Goal: Task Accomplishment & Management: Use online tool/utility

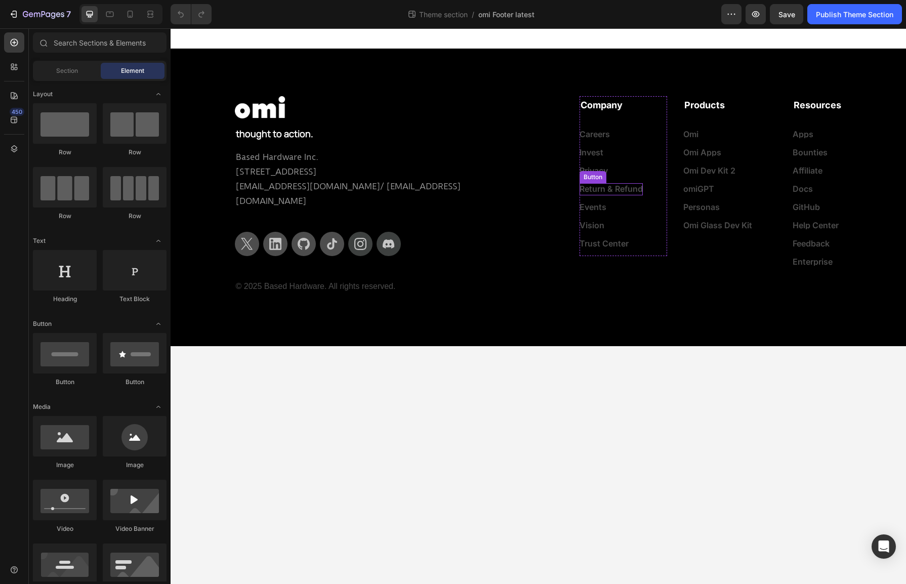
click at [638, 194] on div "Return & Refund Button" at bounding box center [611, 189] width 63 height 12
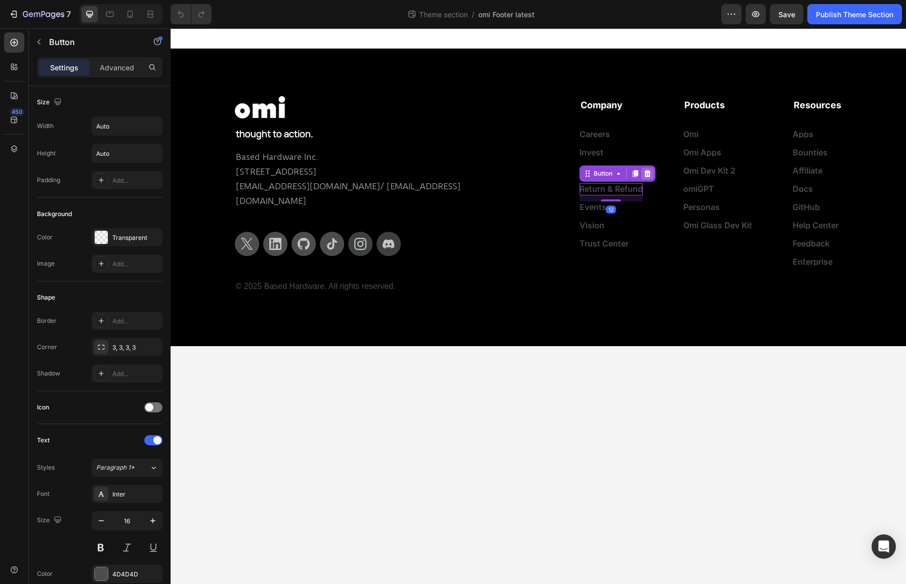
click at [644, 175] on icon at bounding box center [647, 173] width 7 height 7
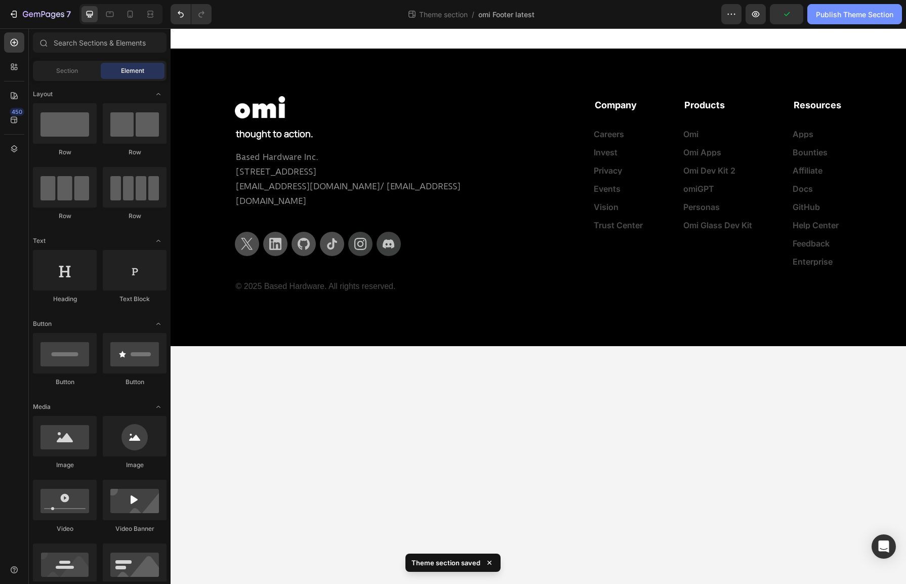
click at [830, 19] on div "Publish Theme Section" at bounding box center [854, 14] width 77 height 11
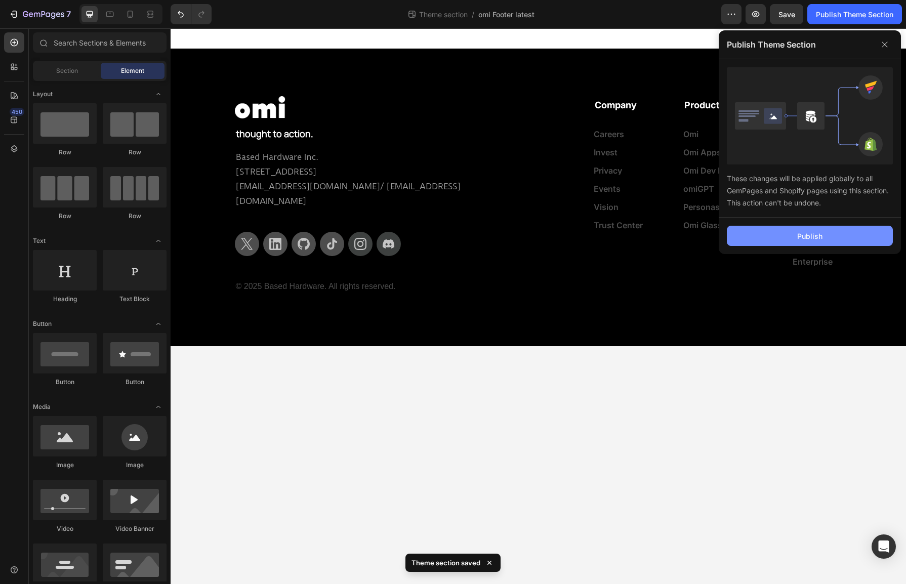
click at [800, 231] on div "Publish" at bounding box center [809, 236] width 25 height 11
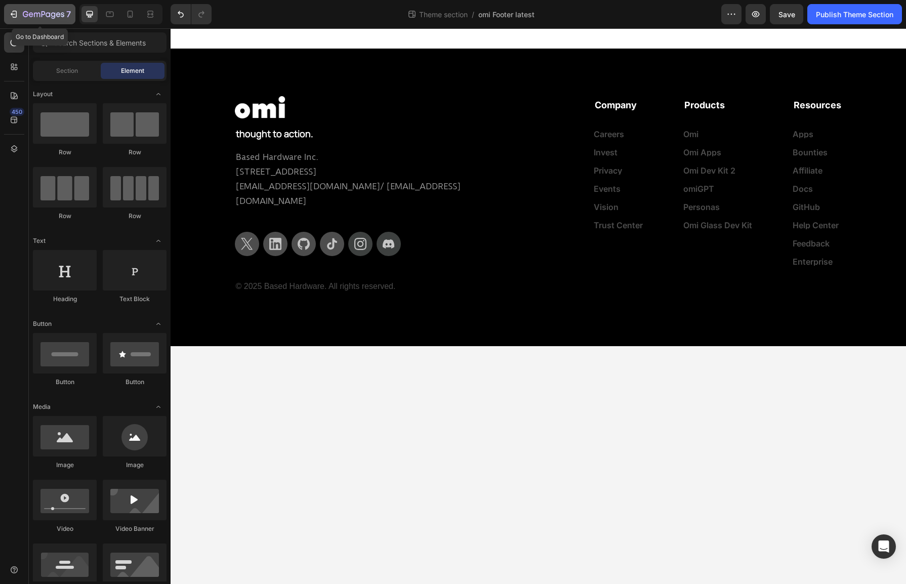
click at [23, 13] on icon "button" at bounding box center [44, 15] width 42 height 9
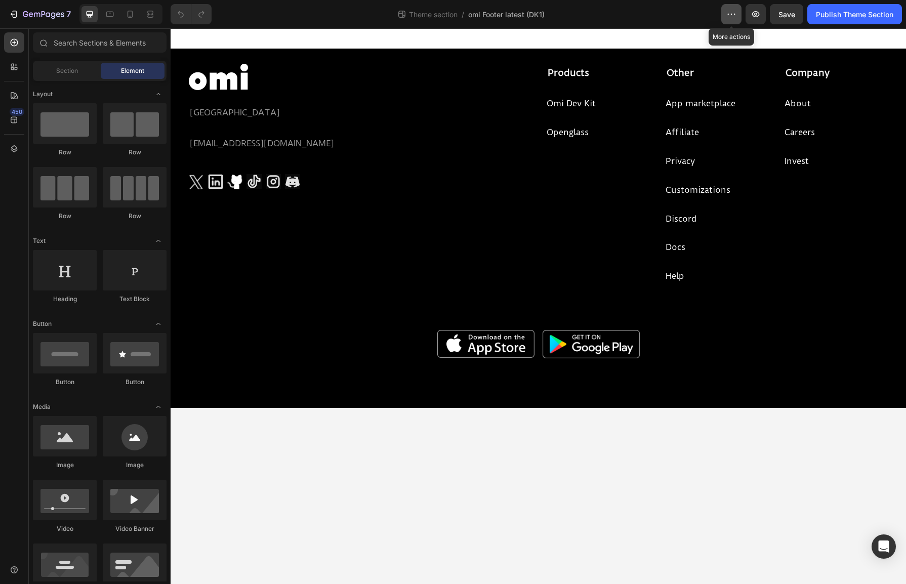
click at [735, 18] on icon "button" at bounding box center [731, 14] width 10 height 10
click at [30, 10] on div "7" at bounding box center [47, 14] width 48 height 12
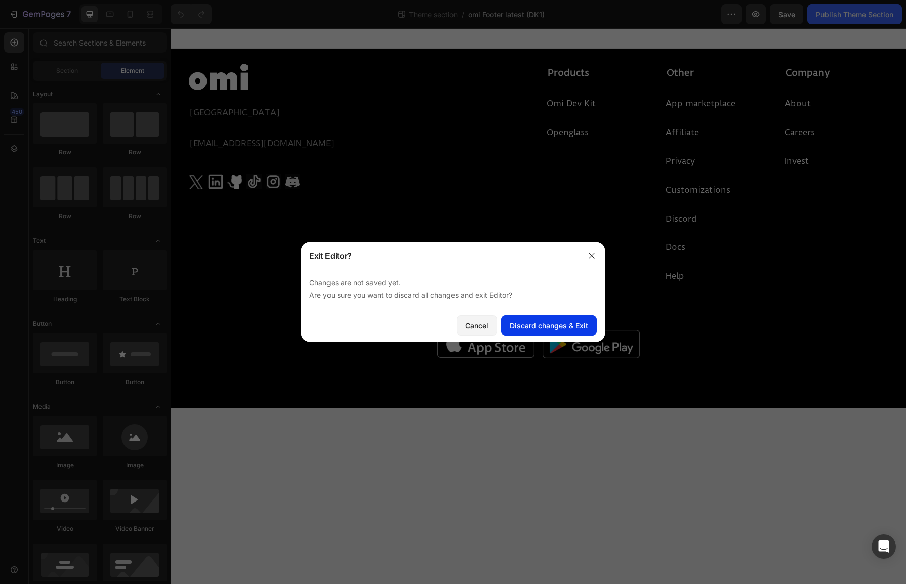
click at [561, 328] on div "Discard changes & Exit" at bounding box center [549, 325] width 78 height 11
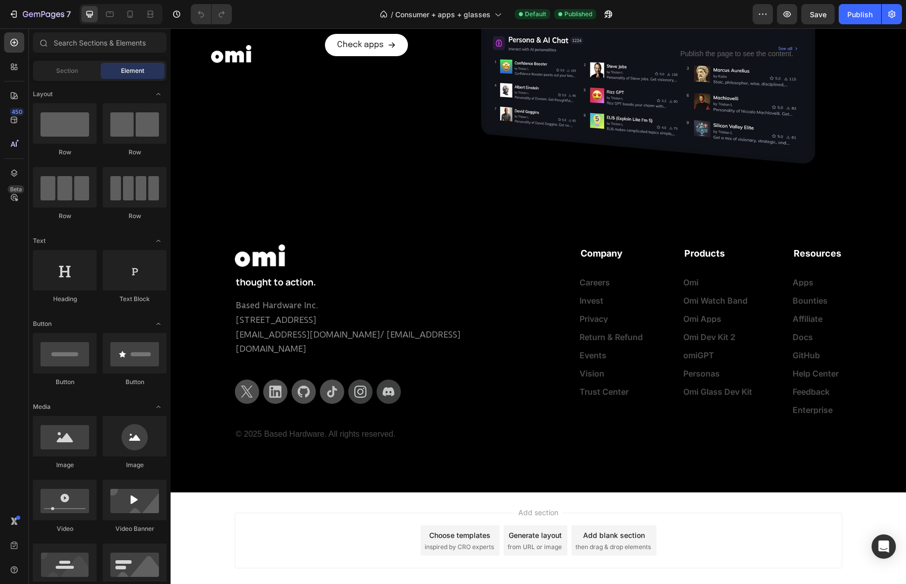
scroll to position [1333, 0]
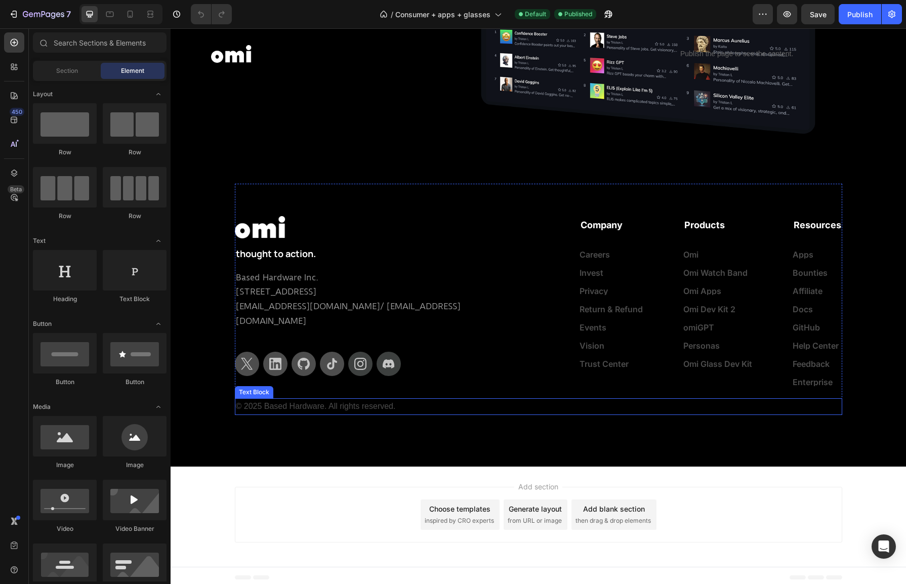
click at [683, 398] on div "© 2025 Based Hardware. All rights reserved." at bounding box center [539, 406] width 608 height 17
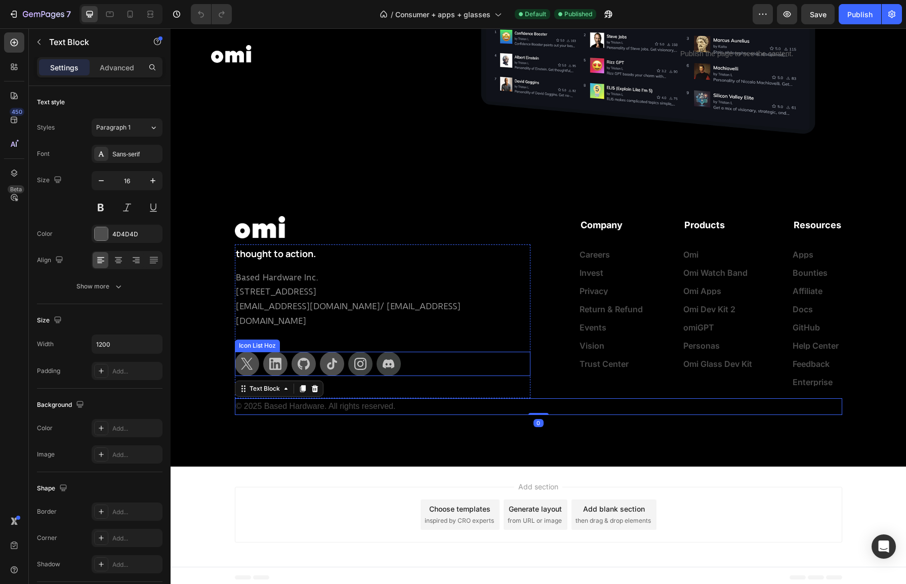
click at [523, 352] on div "Icon Icon Icon Icon Icon Icon" at bounding box center [383, 364] width 296 height 24
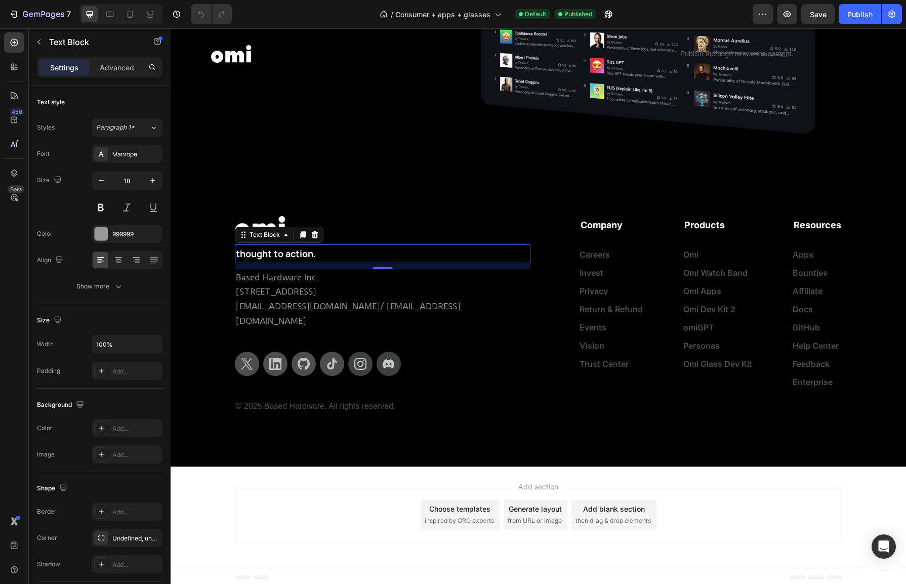
click at [470, 259] on p "thought to action." at bounding box center [383, 254] width 294 height 16
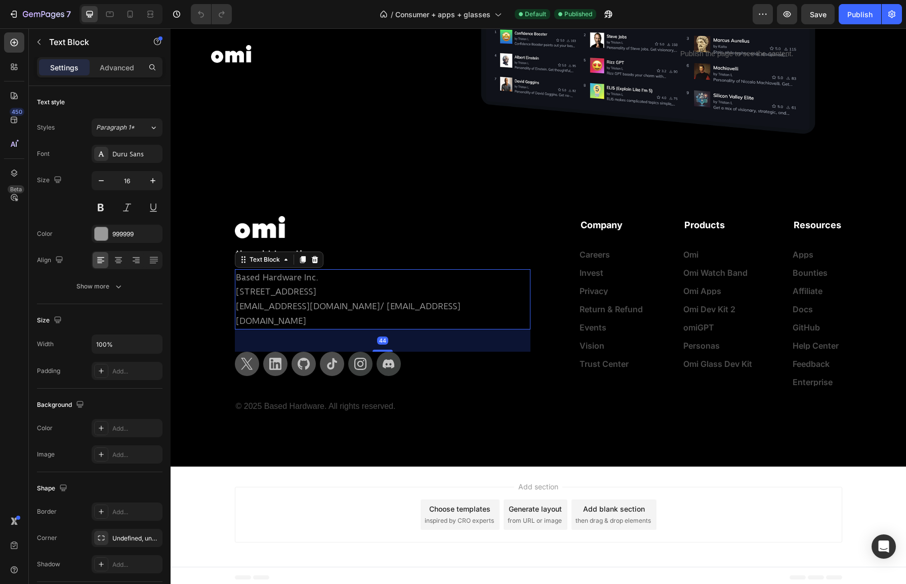
click at [447, 279] on p "Based Hardware Inc. 81 Lafayette St, San Francisco, CA 94103 team@basedhardware…" at bounding box center [383, 299] width 294 height 58
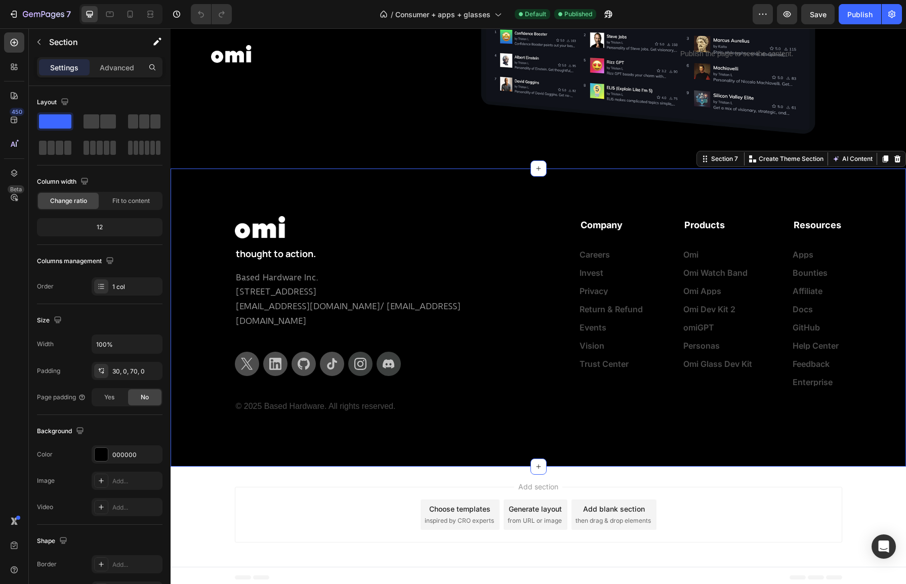
click at [197, 250] on div "Image Row thought to action. Text Block Based Hardware Inc. 81 Lafayette St, Sa…" at bounding box center [539, 307] width 736 height 247
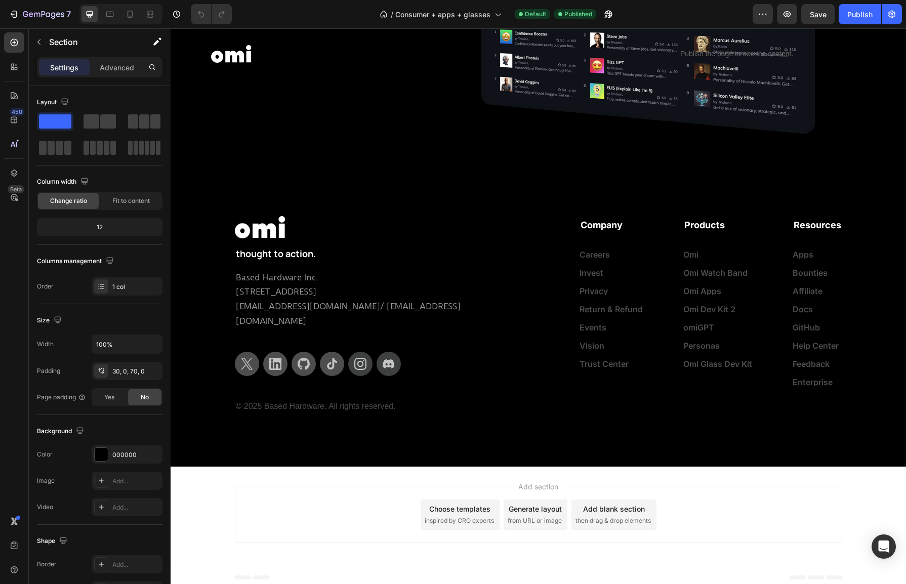
click at [199, 218] on div "Image Row thought to action. Text Block Based Hardware Inc. 81 Lafayette St, Sa…" at bounding box center [539, 307] width 736 height 247
click at [192, 230] on div "Image Row thought to action. Text Block Based Hardware Inc. 81 Lafayette St, Sa…" at bounding box center [539, 307] width 736 height 247
click at [609, 438] on div "Image Row thought to action. Text Block Based Hardware Inc. 81 Lafayette St, Sa…" at bounding box center [539, 318] width 736 height 298
click at [214, 396] on div "Image Row thought to action. Text Block Based Hardware Inc. 81 Lafayette St, Sa…" at bounding box center [539, 307] width 736 height 247
click at [560, 176] on div "Image Row thought to action. Text Block Based Hardware Inc. 81 Lafayette St, Sa…" at bounding box center [539, 318] width 736 height 298
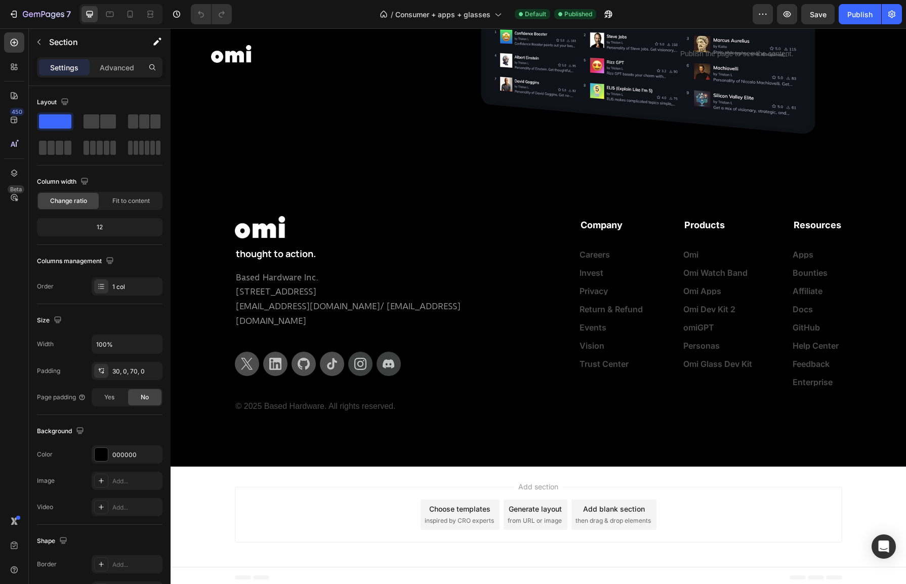
click at [872, 274] on div "Image Row thought to action. Text Block Based Hardware Inc. 81 Lafayette St, Sa…" at bounding box center [539, 307] width 736 height 247
click at [203, 373] on div "Image Row thought to action. Text Block Based Hardware Inc. 81 Lafayette St, Sa…" at bounding box center [539, 307] width 736 height 247
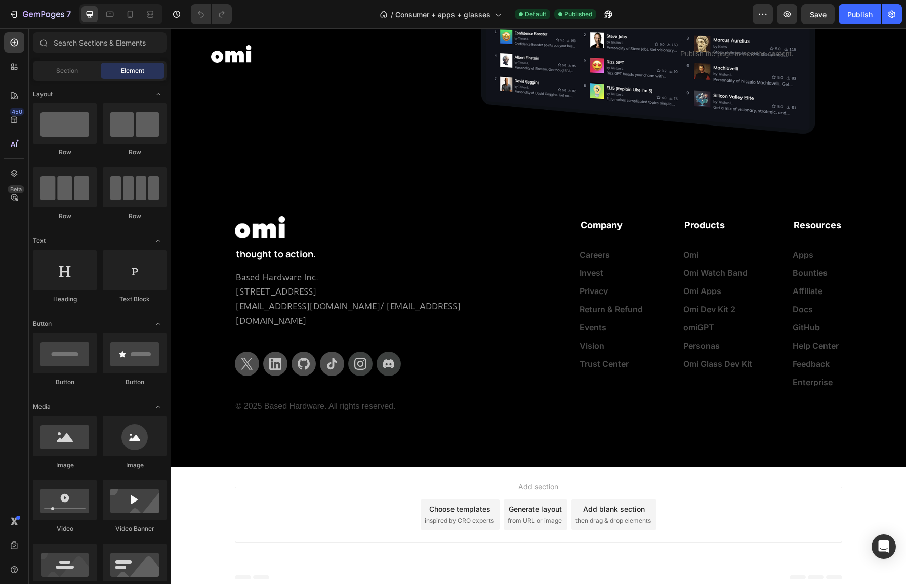
click at [468, 516] on span "inspired by CRO experts" at bounding box center [459, 520] width 69 height 9
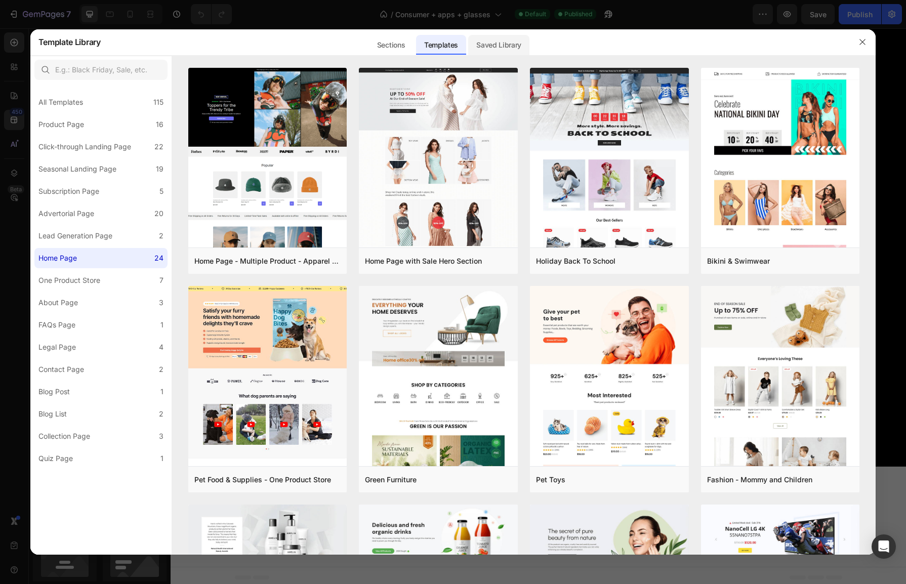
click at [495, 46] on div "Saved Library" at bounding box center [498, 45] width 61 height 20
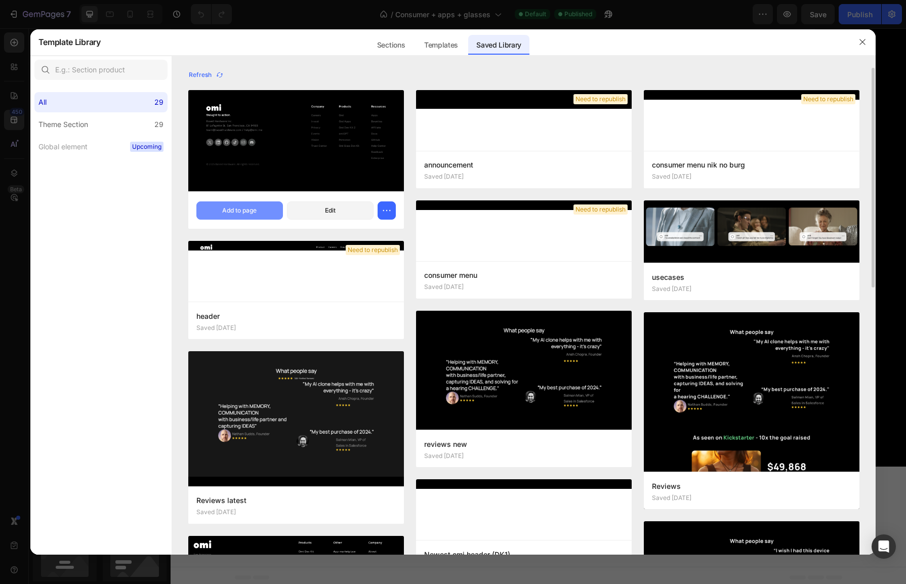
click at [256, 211] on div "Add to page" at bounding box center [239, 210] width 34 height 9
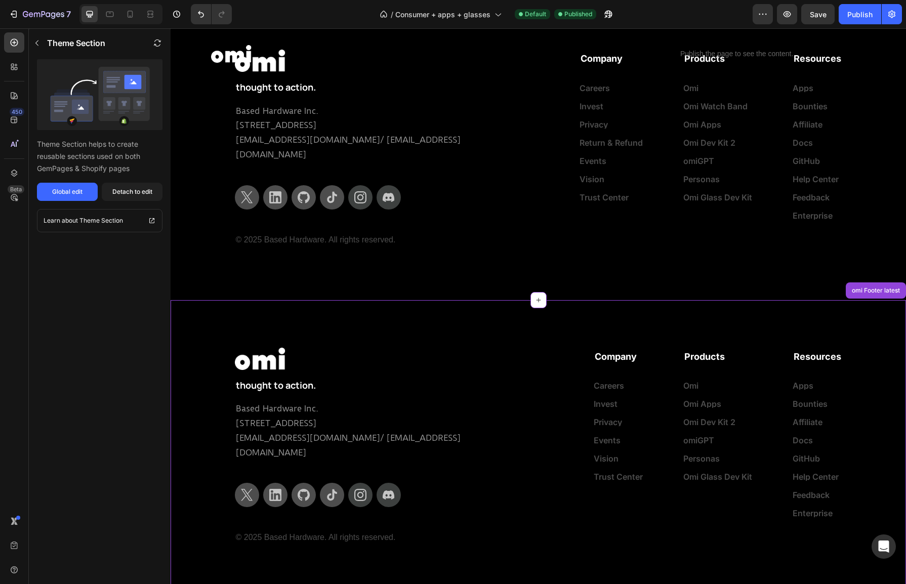
scroll to position [1491, 0]
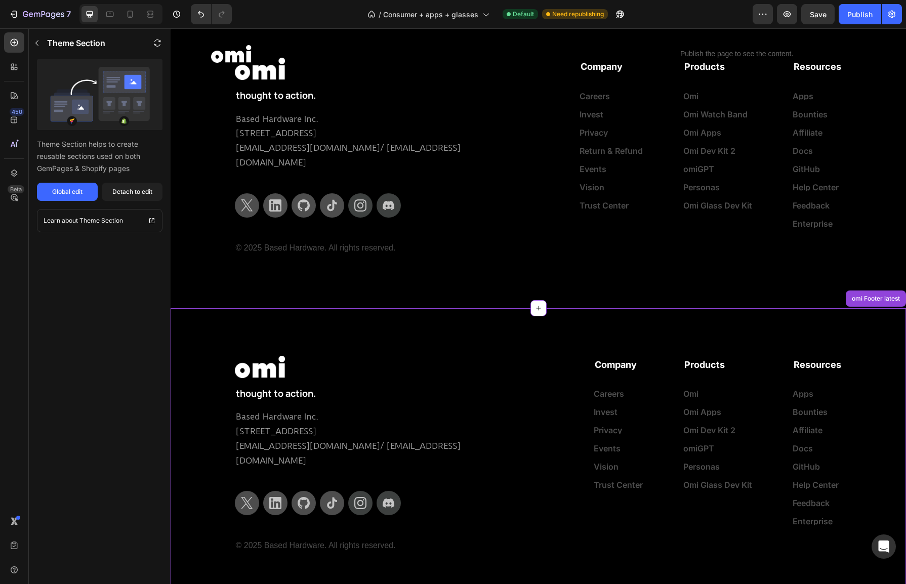
click at [596, 361] on span "Company" at bounding box center [616, 364] width 42 height 11
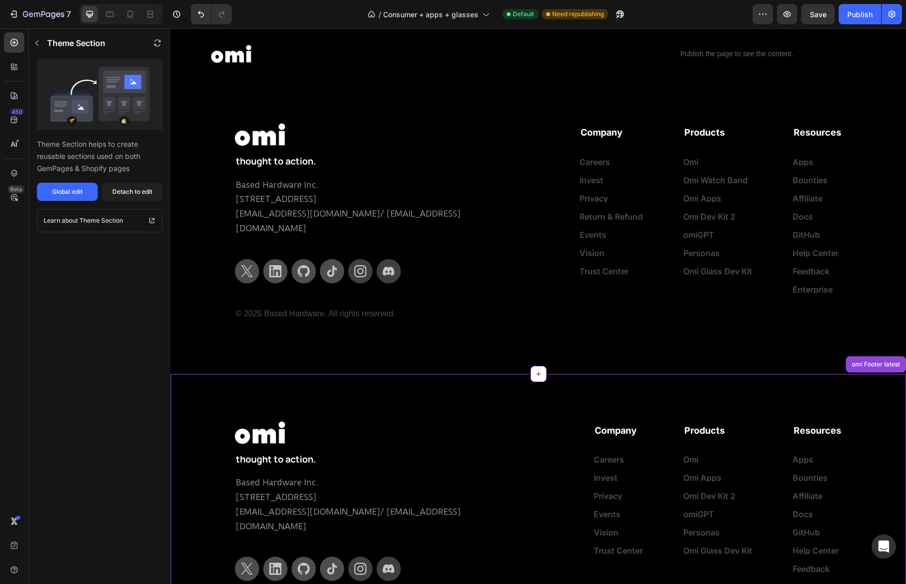
scroll to position [1402, 0]
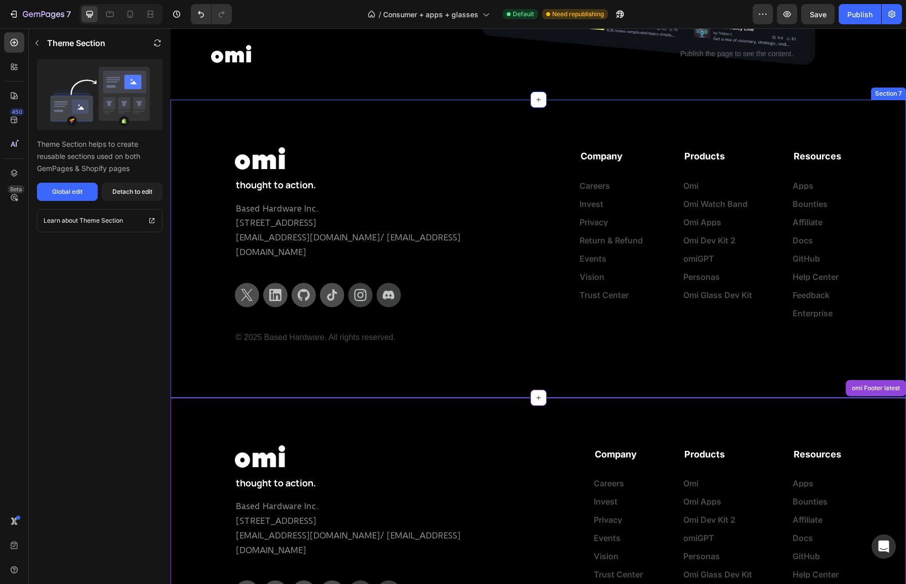
click at [493, 331] on p "© 2025 Based Hardware. All rights reserved." at bounding box center [538, 338] width 605 height 15
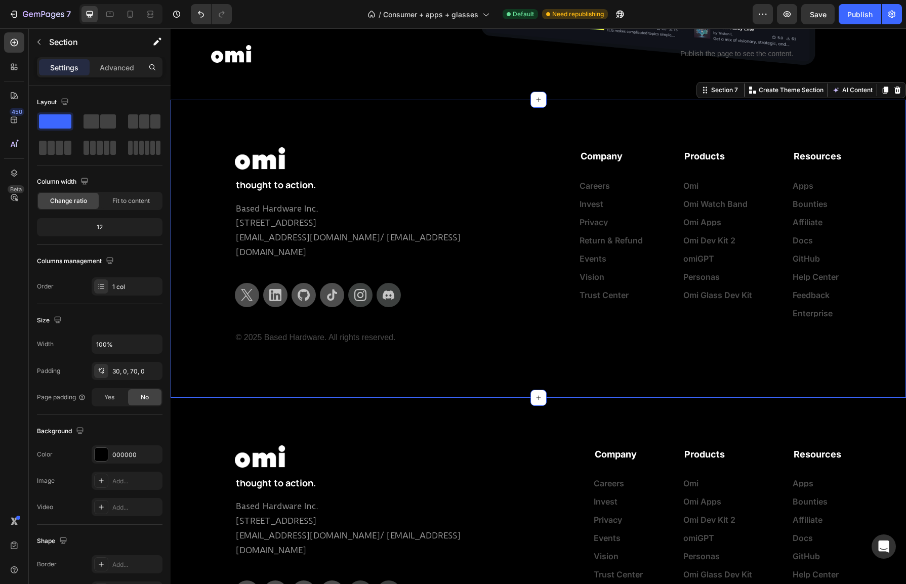
click at [491, 356] on div "Image Row thought to action. Text Block Based Hardware Inc. 81 Lafayette St, Sa…" at bounding box center [539, 238] width 736 height 247
click at [762, 13] on icon "button" at bounding box center [763, 14] width 10 height 10
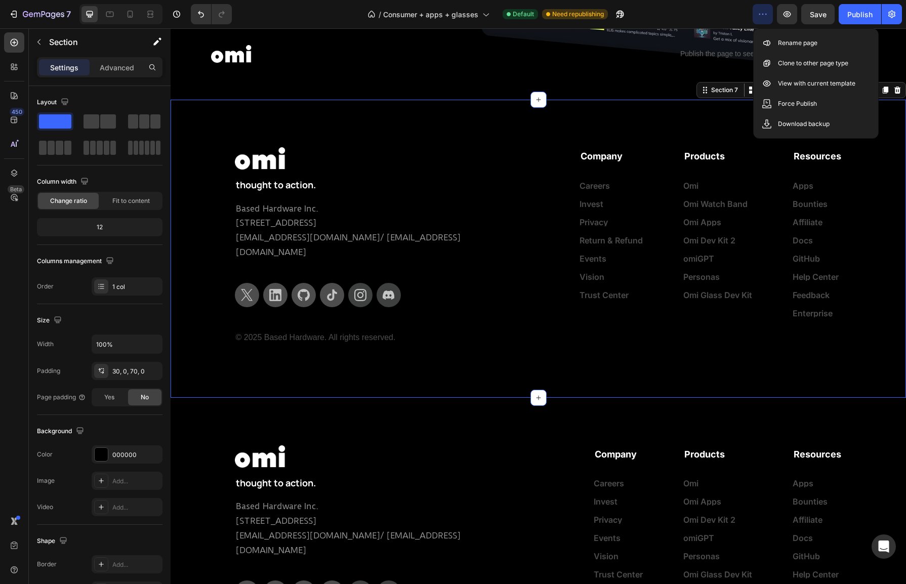
click at [855, 351] on div "Image Row thought to action. Text Block Based Hardware Inc. 81 Lafayette St, Sa…" at bounding box center [539, 238] width 736 height 247
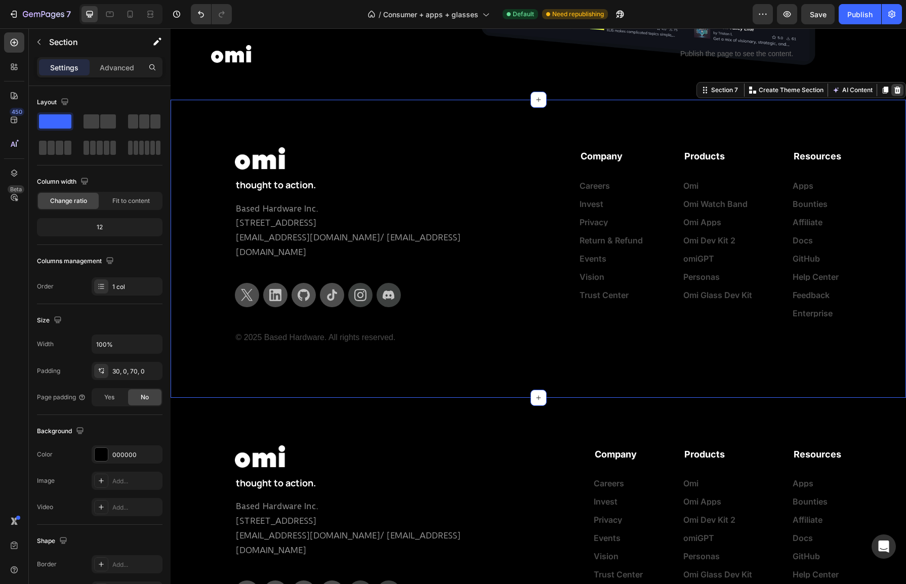
click at [898, 91] on icon at bounding box center [898, 90] width 7 height 7
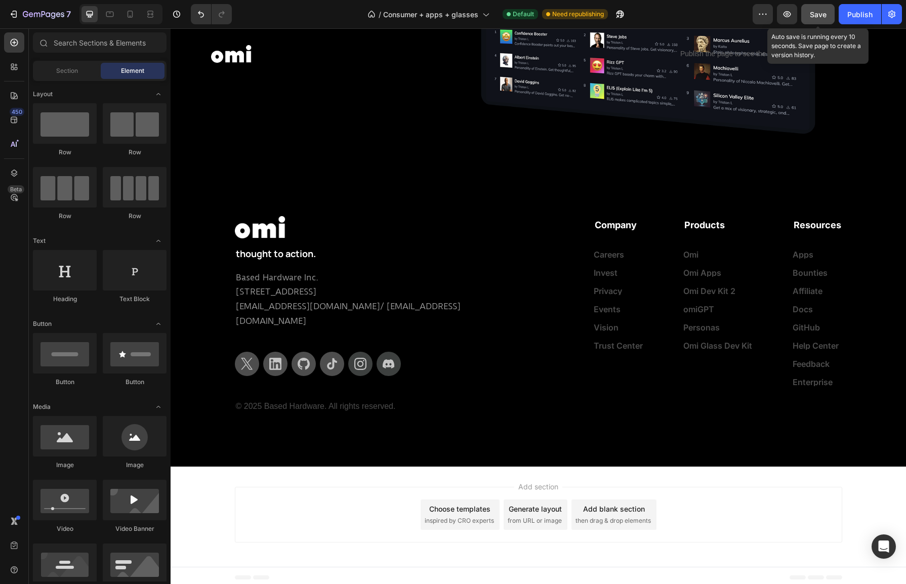
click at [820, 16] on span "Save" at bounding box center [818, 14] width 17 height 9
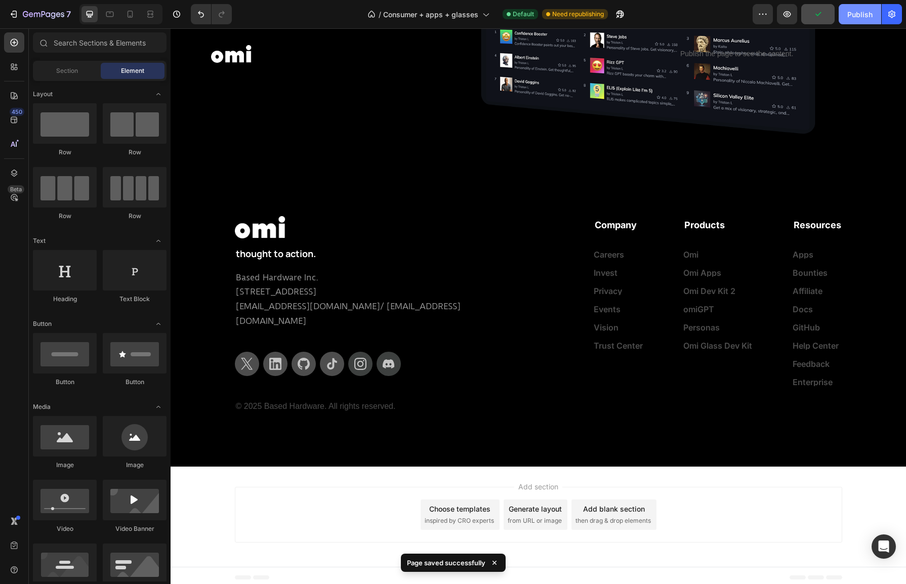
click at [855, 16] on div "Publish" at bounding box center [859, 14] width 25 height 11
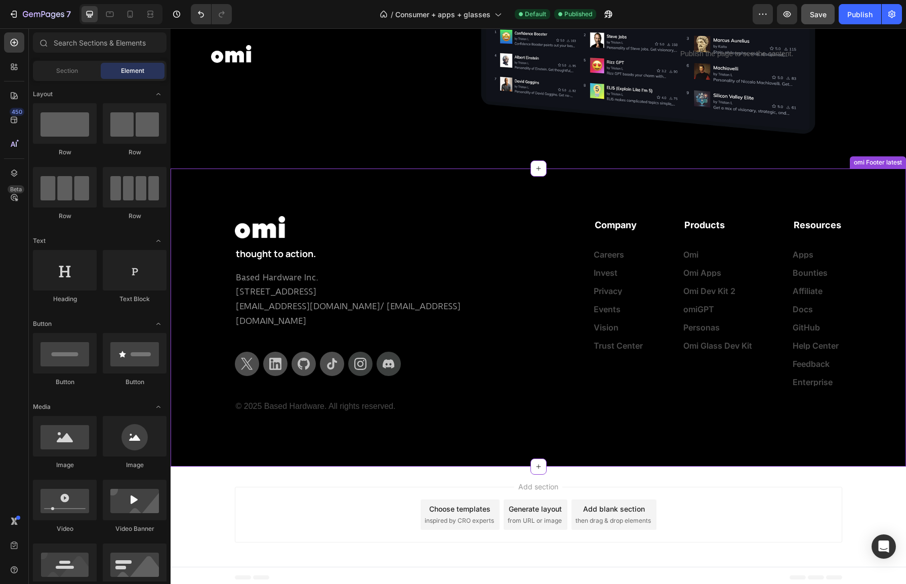
click at [216, 320] on div "Image Row thought to action. Text Block Based Hardware Inc. 81 Lafayette St, Sa…" at bounding box center [539, 307] width 736 height 247
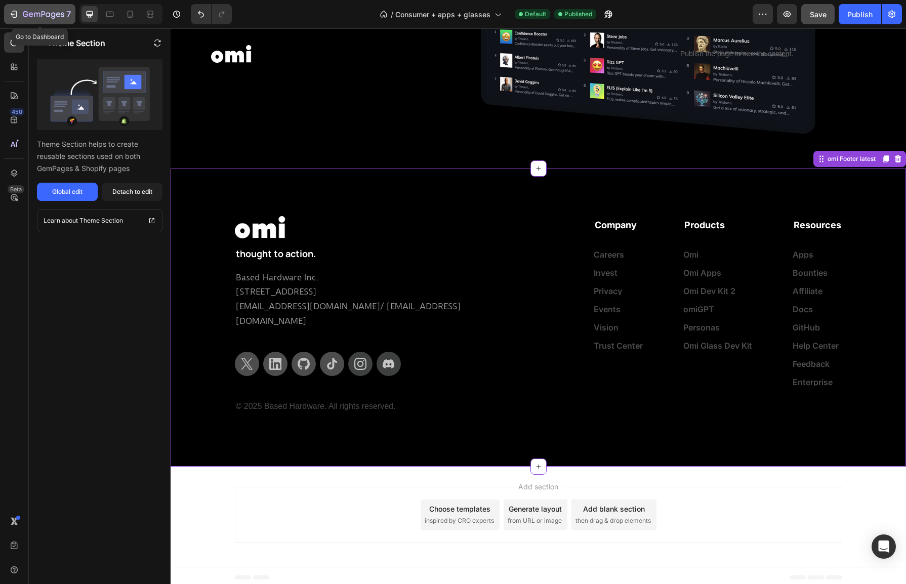
click at [42, 15] on icon "button" at bounding box center [44, 14] width 4 height 6
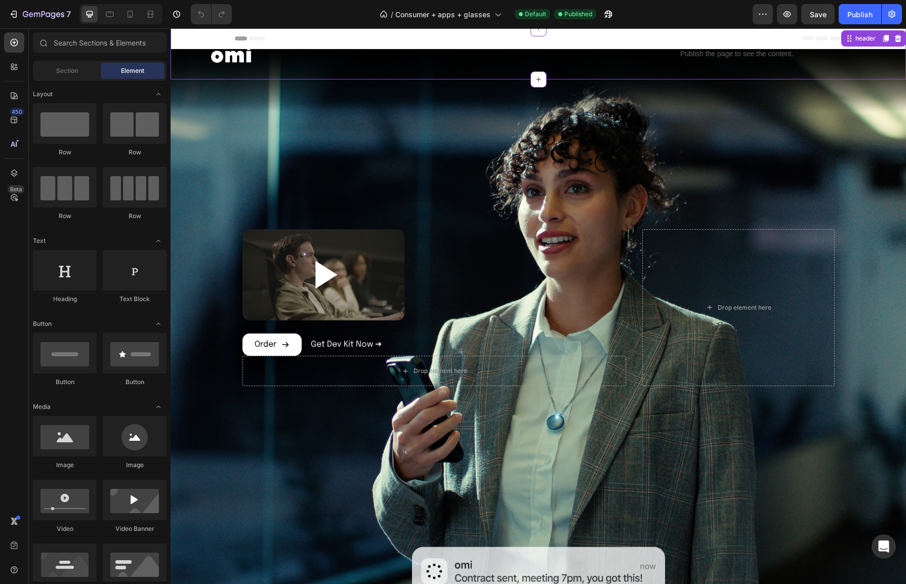
click at [308, 63] on div "Image" at bounding box center [347, 54] width 272 height 27
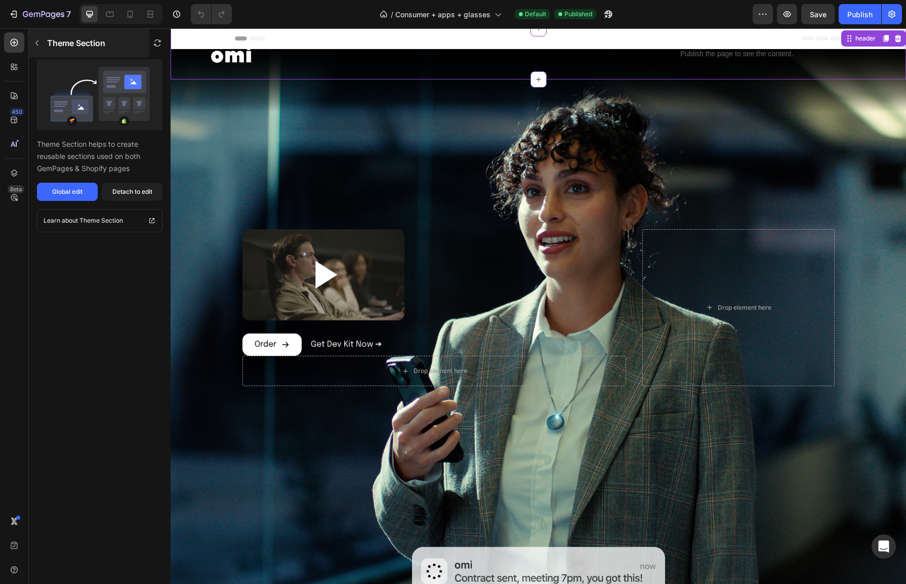
click at [38, 46] on icon "button" at bounding box center [37, 43] width 8 height 8
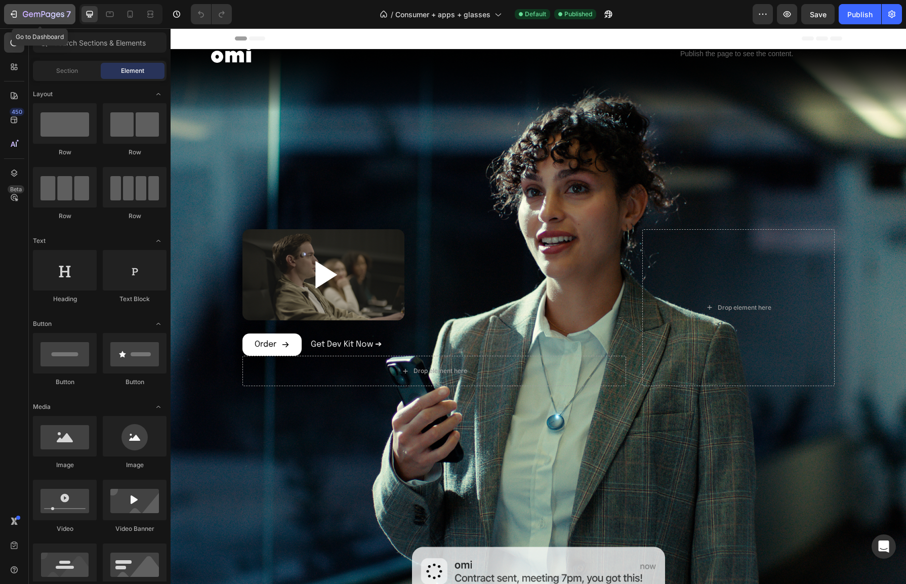
click at [45, 15] on icon "button" at bounding box center [44, 15] width 42 height 9
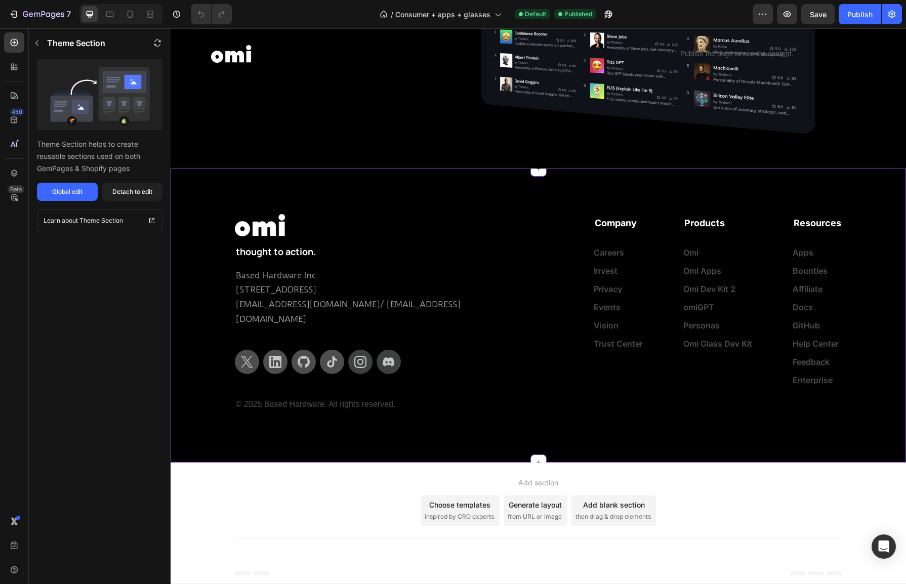
click at [513, 350] on div "Icon Icon Icon Icon Icon Icon" at bounding box center [383, 362] width 296 height 24
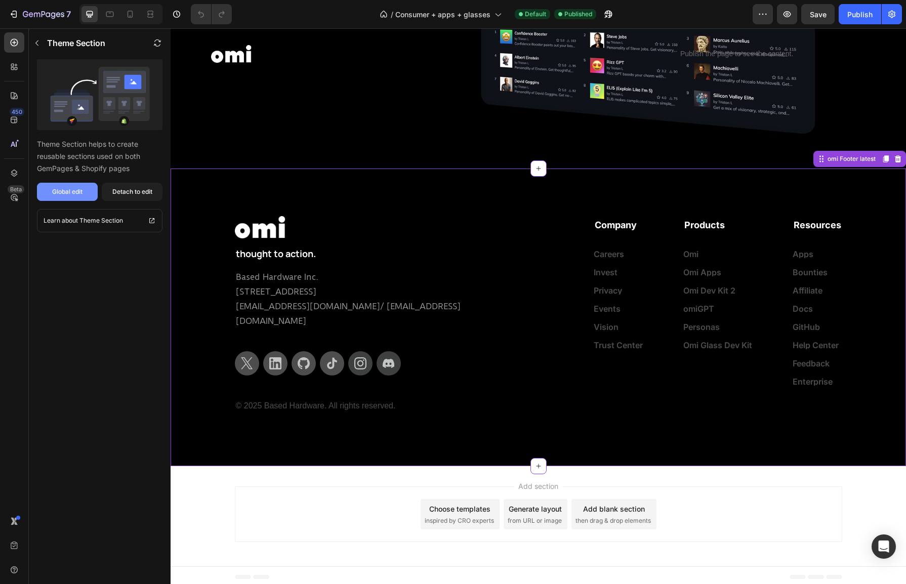
click at [56, 186] on button "Global edit" at bounding box center [67, 192] width 61 height 18
click at [59, 188] on div "Global edit" at bounding box center [67, 191] width 30 height 9
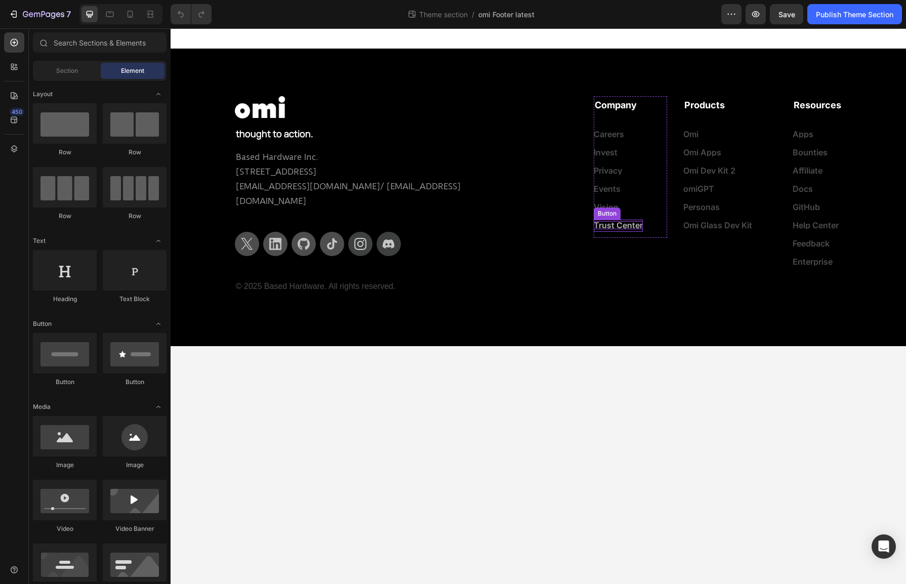
click at [619, 226] on p "Trust Center" at bounding box center [618, 225] width 49 height 8
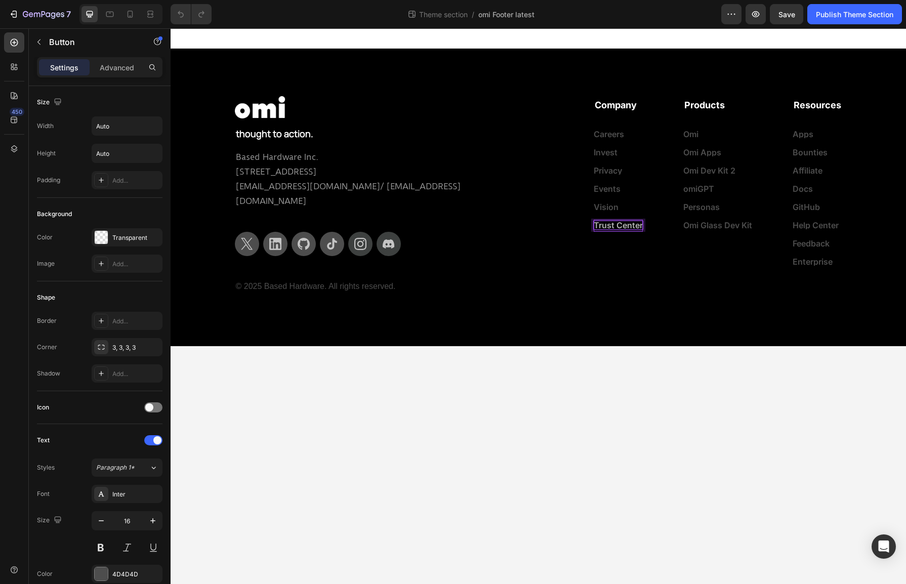
click at [628, 227] on p "Trust Center" at bounding box center [618, 225] width 49 height 8
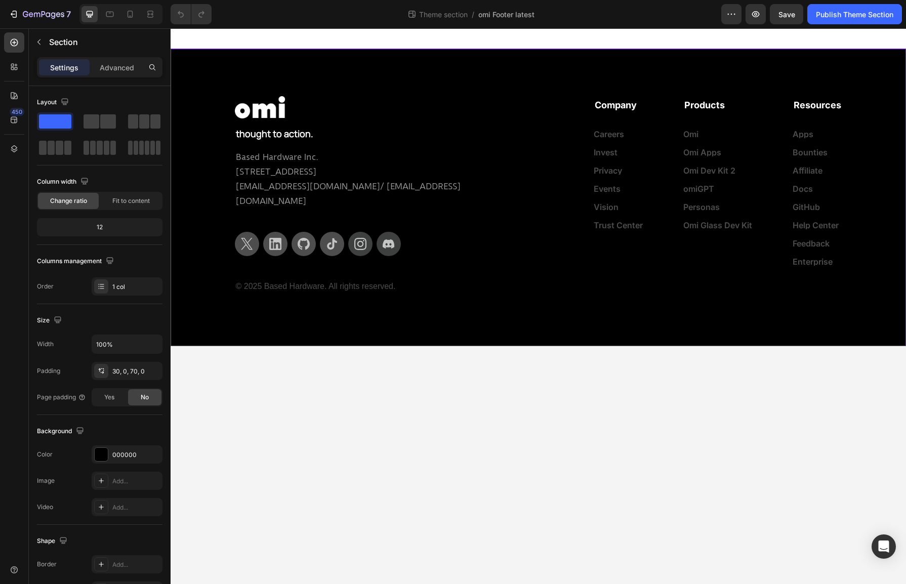
click at [348, 333] on div "Image Row thought to action. Text Block Based Hardware Inc. 81 Lafayette St, Sa…" at bounding box center [539, 198] width 736 height 298
click at [29, 14] on icon "button" at bounding box center [31, 14] width 5 height 5
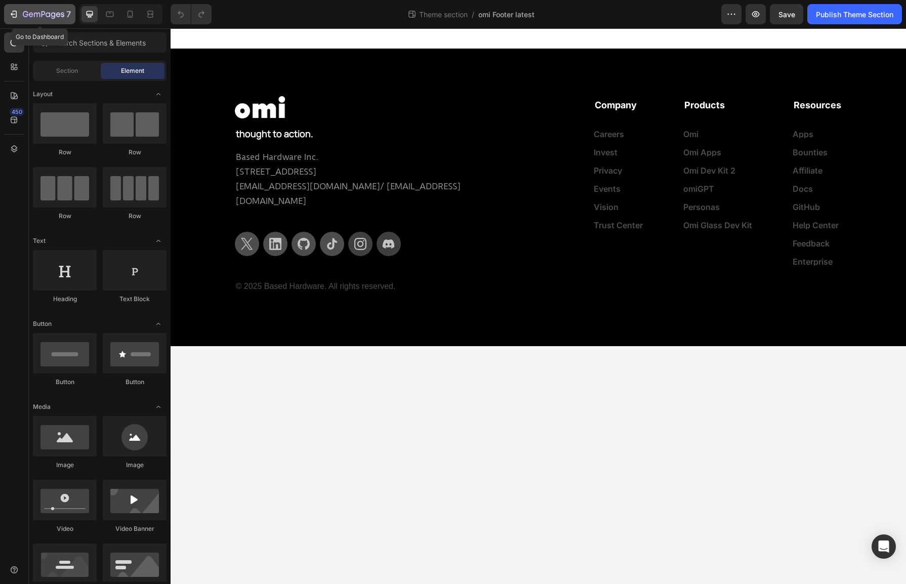
click at [59, 12] on icon "button" at bounding box center [44, 15] width 42 height 9
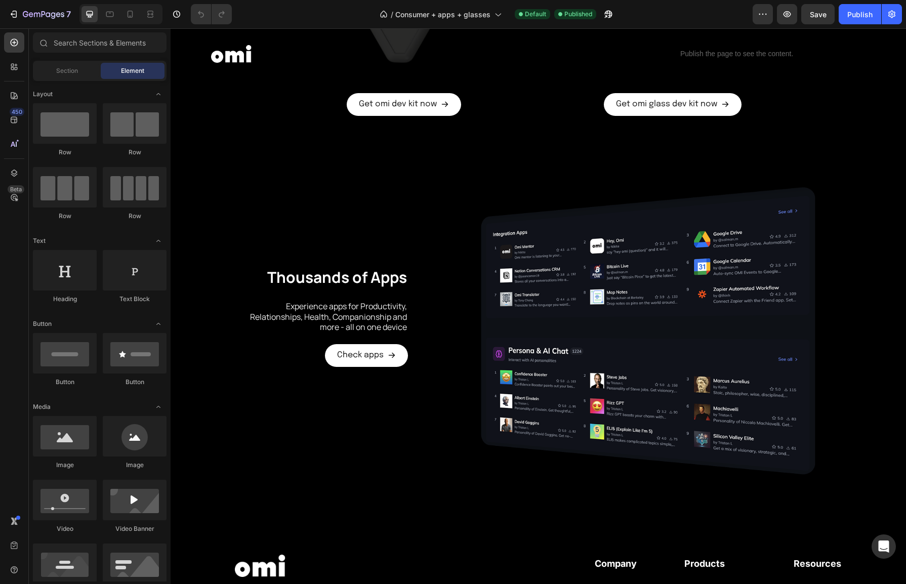
scroll to position [1202, 0]
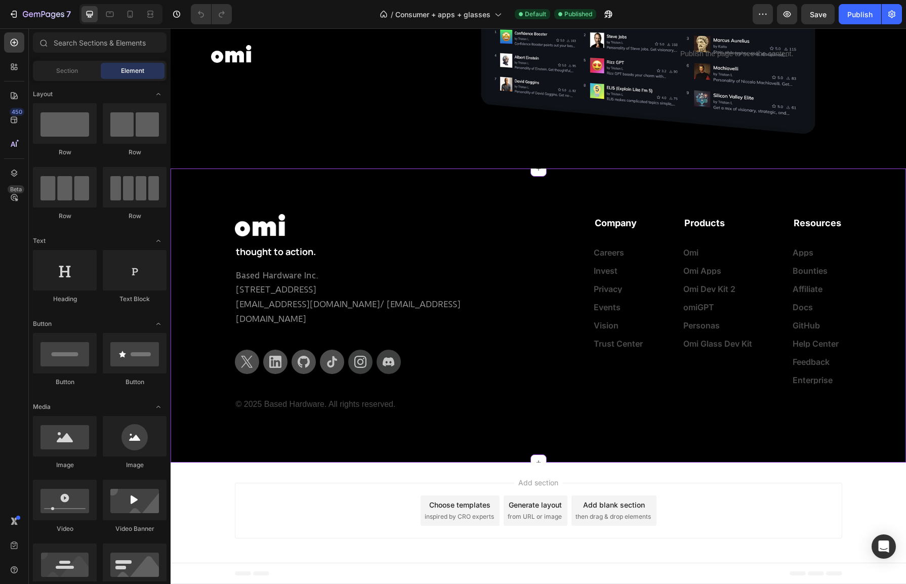
click at [497, 313] on p "Based Hardware Inc. [STREET_ADDRESS] [EMAIL_ADDRESS][DOMAIN_NAME] / [EMAIL_ADDR…" at bounding box center [383, 297] width 294 height 58
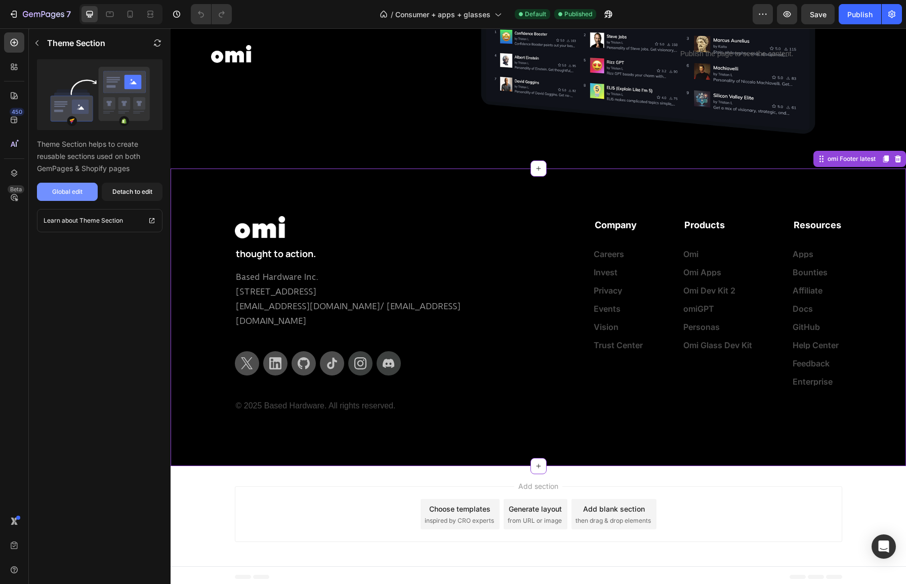
click at [66, 193] on div "Global edit" at bounding box center [67, 191] width 30 height 9
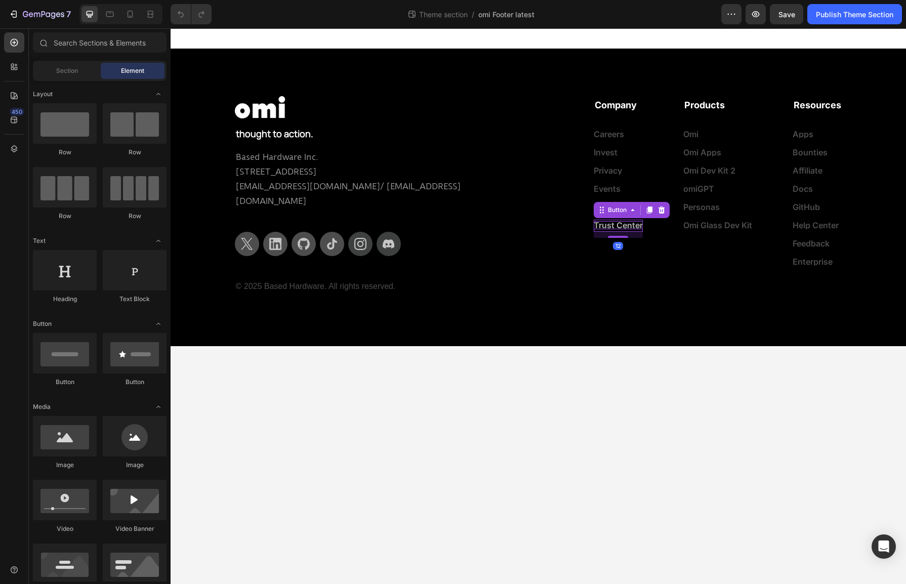
click at [623, 227] on p "Trust Center" at bounding box center [618, 225] width 49 height 8
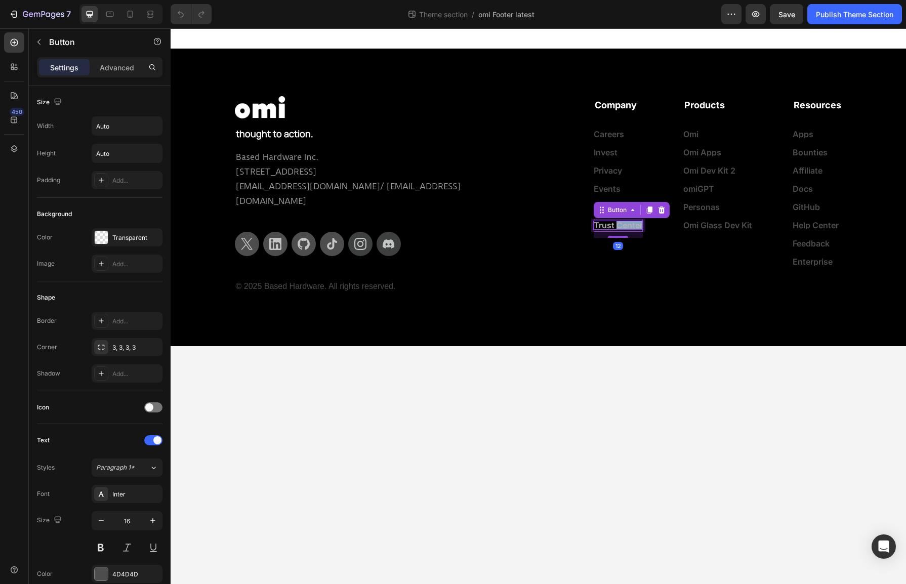
click at [623, 227] on p "Trust Center" at bounding box center [618, 225] width 49 height 8
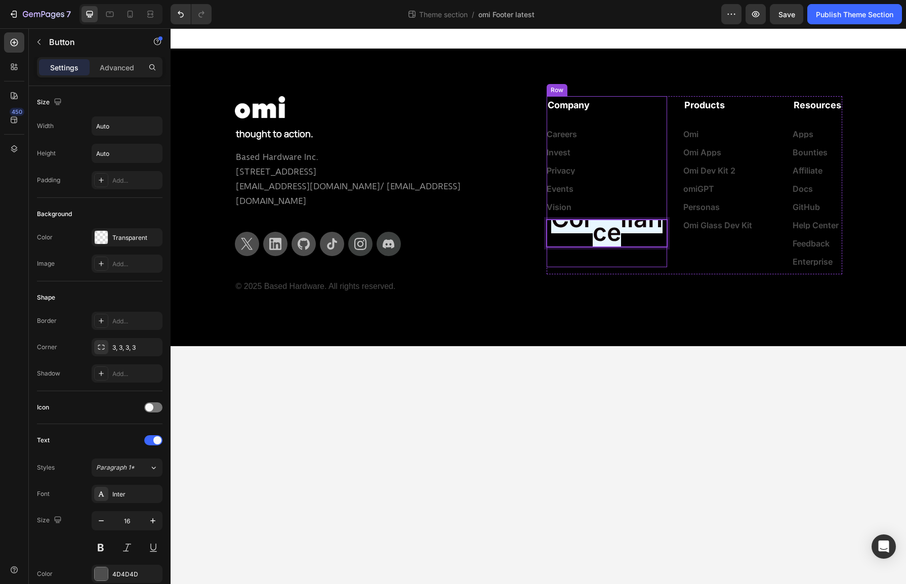
scroll to position [1, 0]
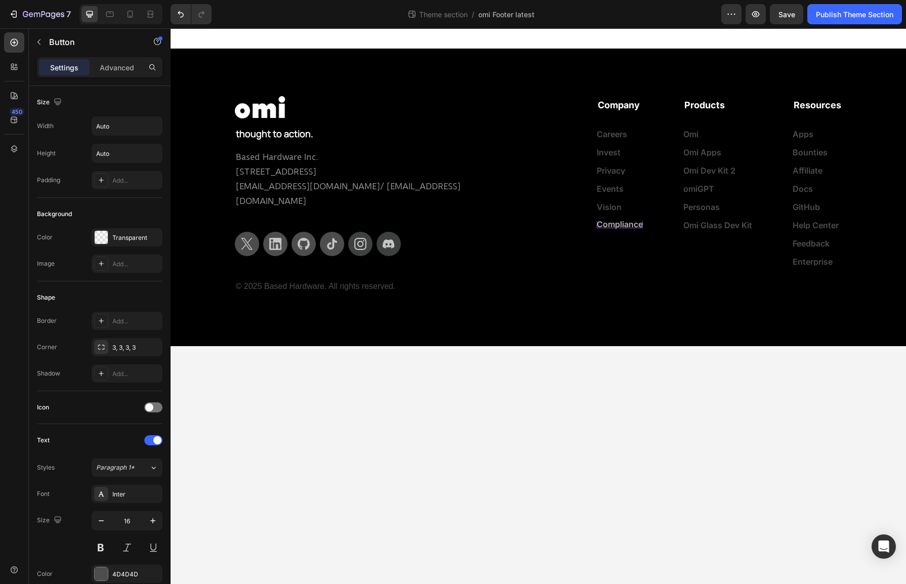
click at [414, 455] on body "Image Row thought to action. Text Block Based Hardware Inc. [STREET_ADDRESS] [E…" at bounding box center [539, 306] width 736 height 556
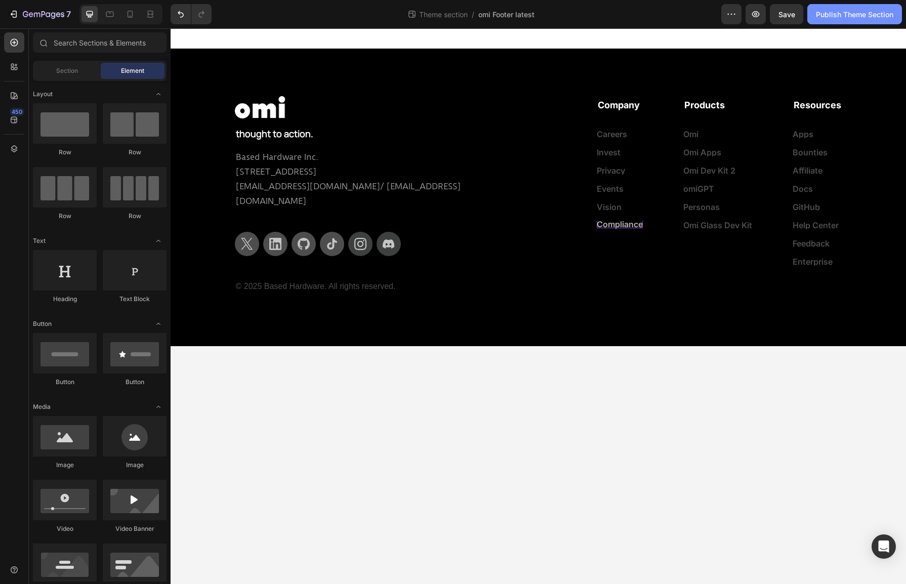
click at [832, 14] on div "Publish Theme Section" at bounding box center [854, 14] width 77 height 11
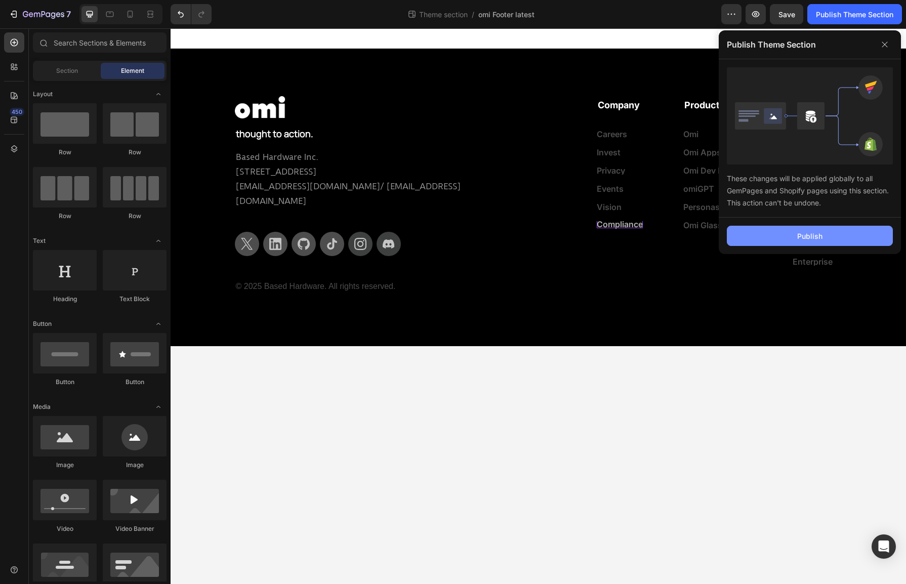
click at [767, 238] on button "Publish" at bounding box center [810, 236] width 166 height 20
